Goal: Task Accomplishment & Management: Use online tool/utility

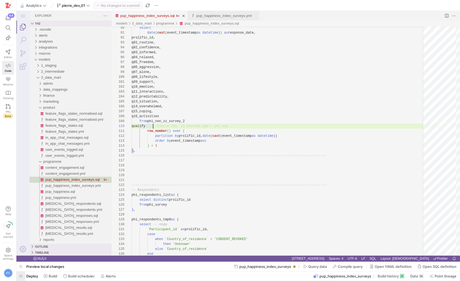
click at [20, 277] on span "button" at bounding box center [20, 276] width 9 height 9
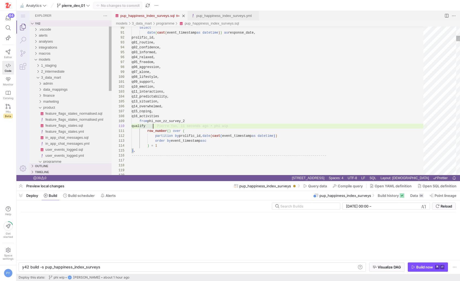
scroll to position [0, 77]
click at [421, 268] on div "Build now" at bounding box center [424, 267] width 17 height 4
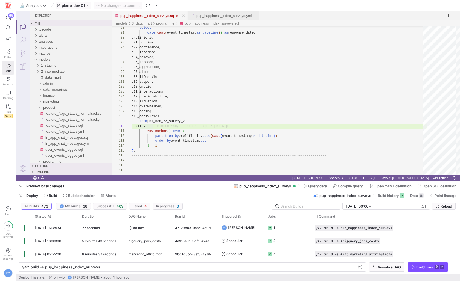
click at [86, 5] on span "pierre_dev_01" at bounding box center [73, 5] width 33 height 4
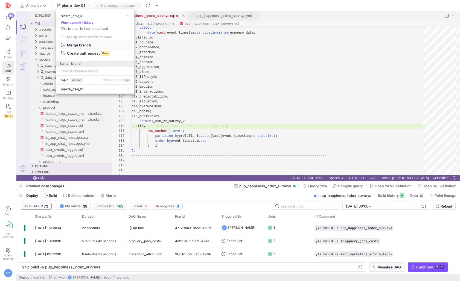
click at [93, 44] on span "Merge branch" at bounding box center [95, 45] width 69 height 4
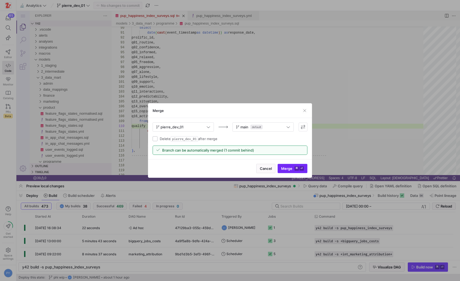
click at [292, 171] on span "submit" at bounding box center [292, 168] width 29 height 9
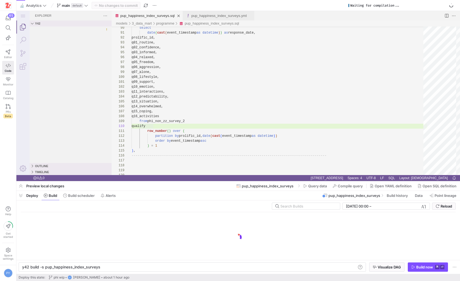
type textarea "y42 build -s feature_flags_states"
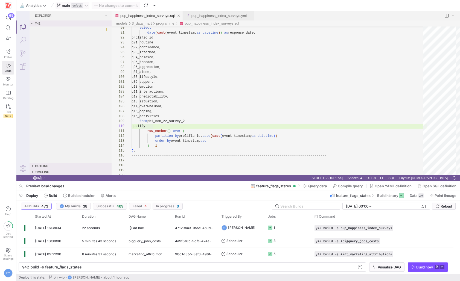
click at [67, 4] on span "main" at bounding box center [66, 5] width 8 height 4
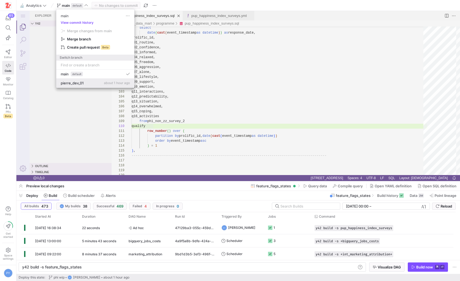
click at [87, 82] on div "pierre_dev_01 about 1 hour ago" at bounding box center [95, 83] width 69 height 4
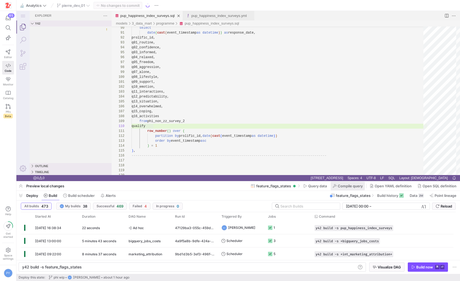
click at [354, 188] on span at bounding box center [347, 186] width 34 height 9
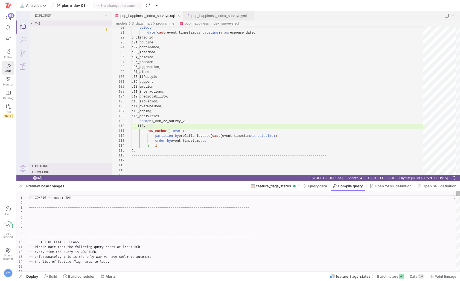
scroll to position [49, 0]
type textarea "-- CONFIG -- noqa: TMP --------------------------------------------------------…"
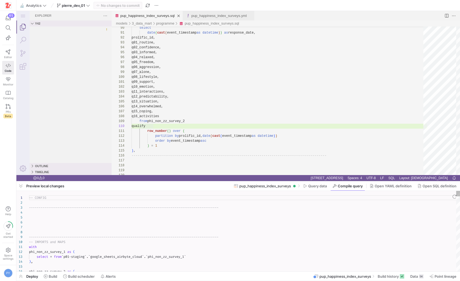
scroll to position [49, 0]
type textarea "-- CONFIG ---------------------------------------------------------------------…"
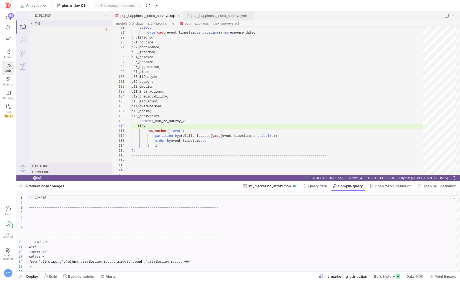
scroll to position [49, 0]
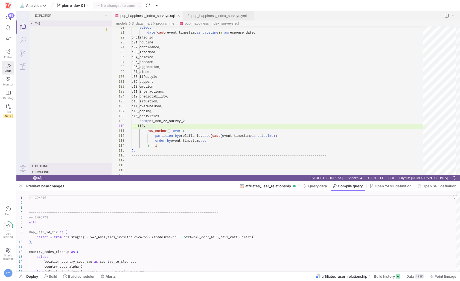
scroll to position [49, 0]
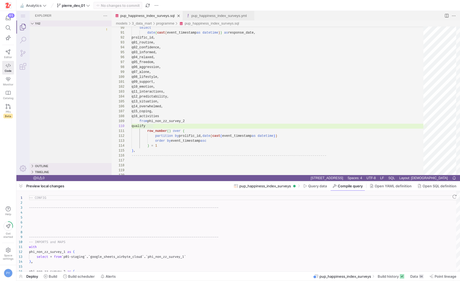
scroll to position [49, 0]
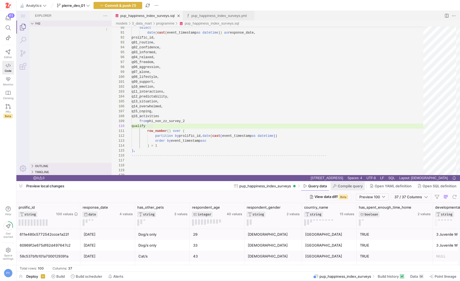
click at [342, 187] on span "Compile query" at bounding box center [350, 186] width 25 height 4
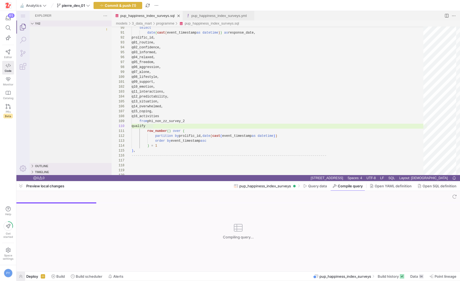
click at [20, 277] on span "button" at bounding box center [20, 276] width 9 height 9
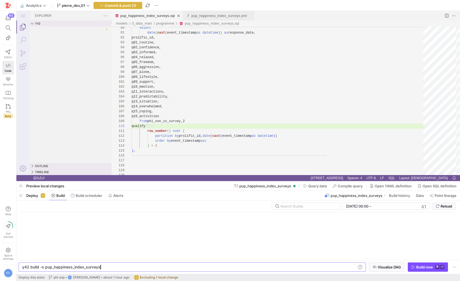
scroll to position [0, 77]
click at [416, 266] on div "Build now" at bounding box center [424, 267] width 17 height 4
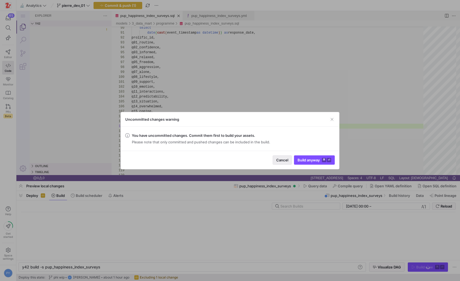
click at [288, 163] on span "button" at bounding box center [282, 160] width 19 height 9
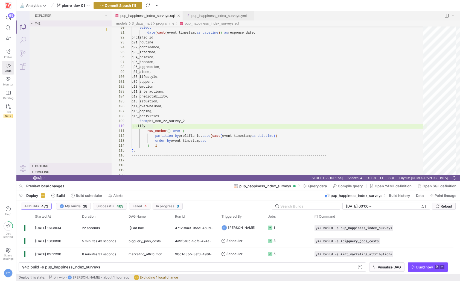
click at [124, 2] on span "button" at bounding box center [118, 5] width 48 height 7
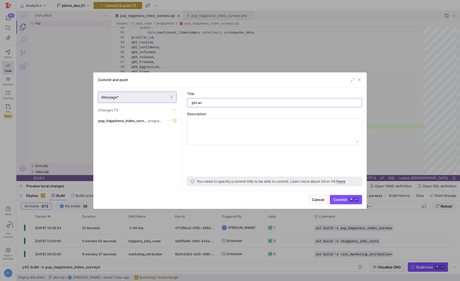
type input "phi wip"
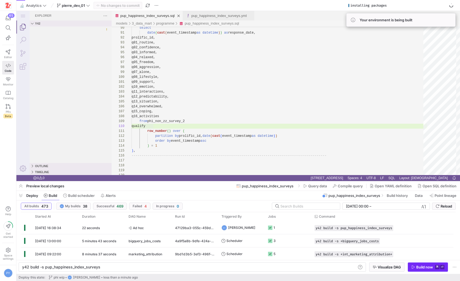
click at [420, 267] on div "Build now" at bounding box center [424, 267] width 17 height 4
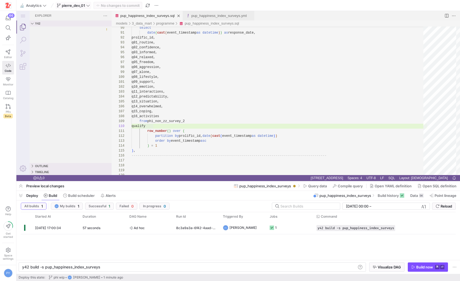
click at [80, 7] on span "pierre_dev_01" at bounding box center [73, 5] width 23 height 4
click at [84, 7] on span "pierre_dev_01" at bounding box center [73, 5] width 23 height 4
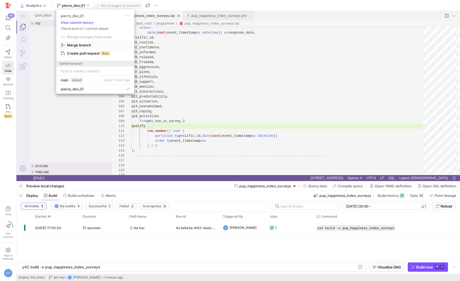
click at [91, 45] on span "Merge branch" at bounding box center [79, 45] width 24 height 4
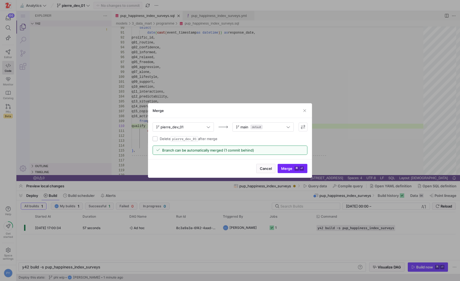
click at [280, 164] on span "submit" at bounding box center [292, 168] width 29 height 9
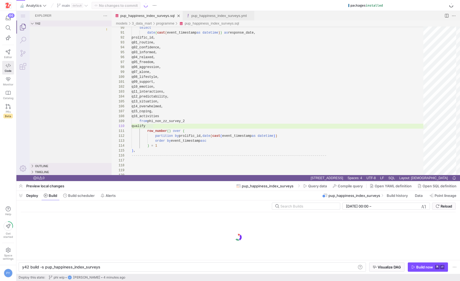
type textarea "y42 build -s feature_flags_states"
